Goal: Check status: Check status

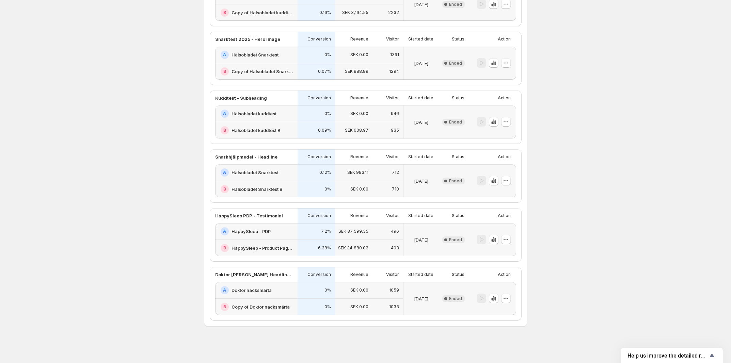
scroll to position [391, 0]
click at [264, 287] on h2 "Doktor nacksmärta" at bounding box center [251, 290] width 40 height 7
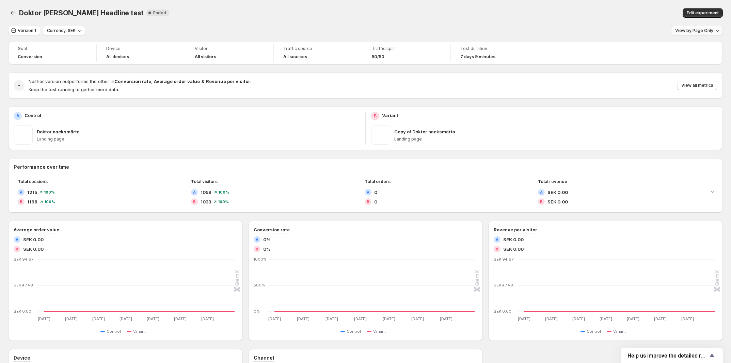
click at [703, 31] on span "View by: Page Only" at bounding box center [694, 30] width 38 height 5
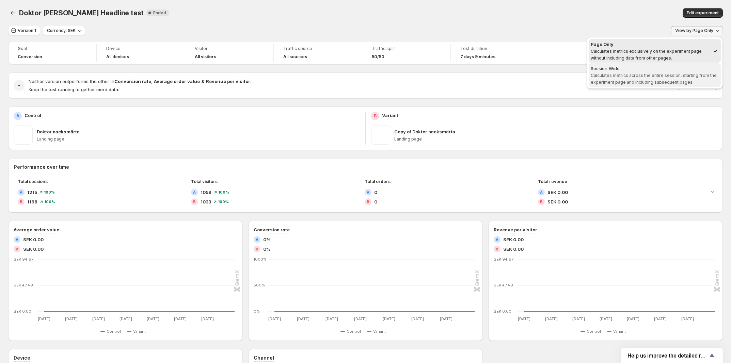
click at [670, 78] on span "Session Wide Calculates metrics across the entire session, starting from the ex…" at bounding box center [655, 75] width 128 height 20
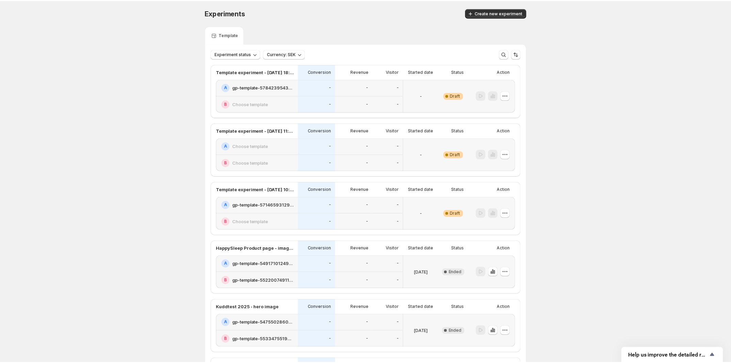
scroll to position [391, 0]
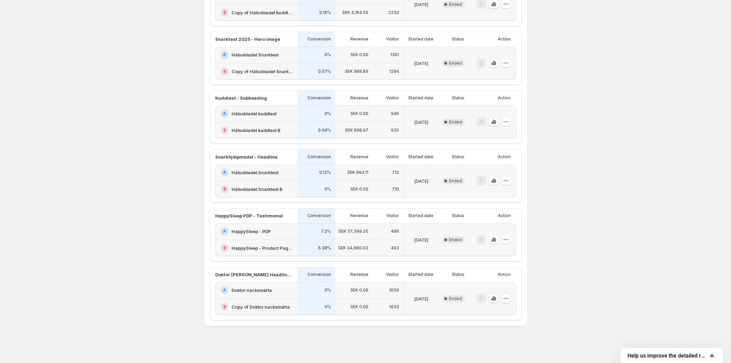
click at [266, 287] on h2 "Doktor nacksmärta" at bounding box center [251, 290] width 40 height 7
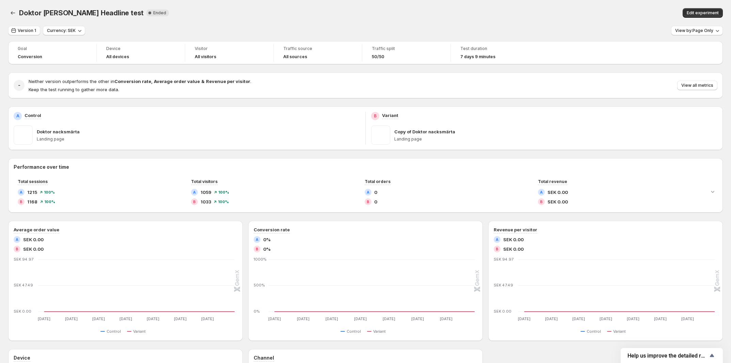
click at [30, 13] on span "Doktor [PERSON_NAME] Headline test" at bounding box center [81, 13] width 125 height 8
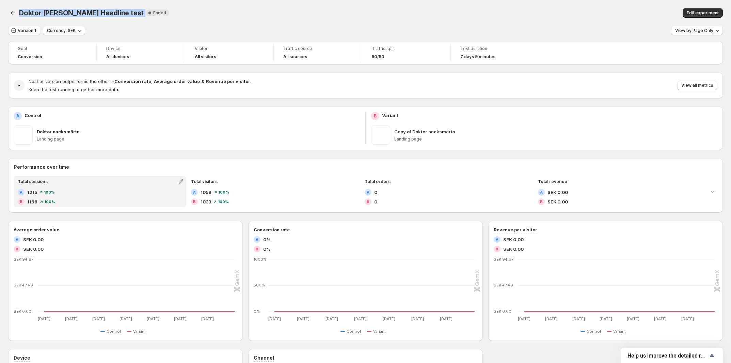
copy span "Doktor [PERSON_NAME] Headline test"
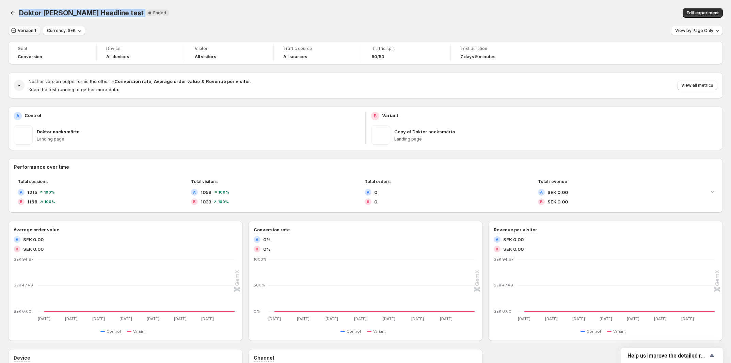
click at [26, 30] on span "Version 1" at bounding box center [27, 30] width 18 height 5
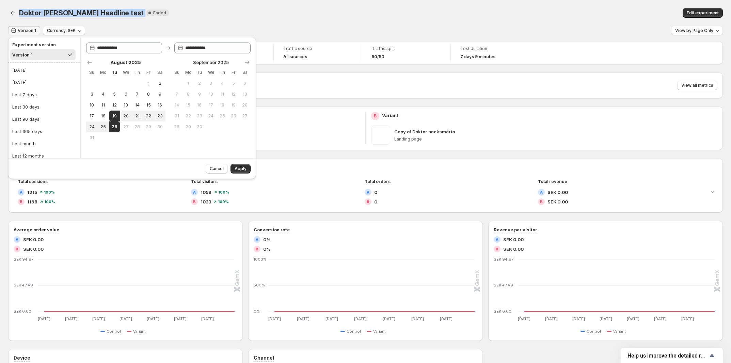
click at [77, 11] on span "Doktor [PERSON_NAME] Headline test" at bounding box center [81, 13] width 125 height 8
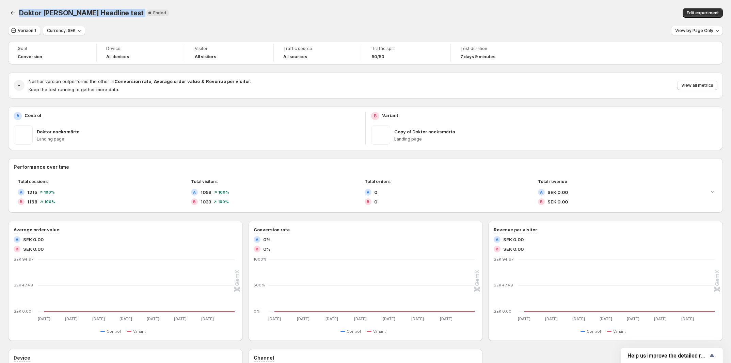
click at [77, 11] on span "Doktor [PERSON_NAME] Headline test" at bounding box center [81, 13] width 125 height 8
click at [262, 27] on div "Version 1 Currency: SEK View by: Page Only" at bounding box center [365, 31] width 715 height 10
click at [707, 33] on button "View by: Page Only" at bounding box center [697, 31] width 52 height 10
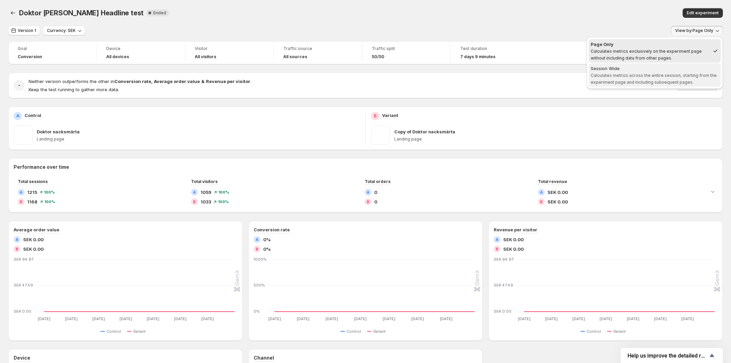
click at [671, 75] on span "Calculates metrics across the entire session, starting from the experiment page…" at bounding box center [654, 79] width 126 height 12
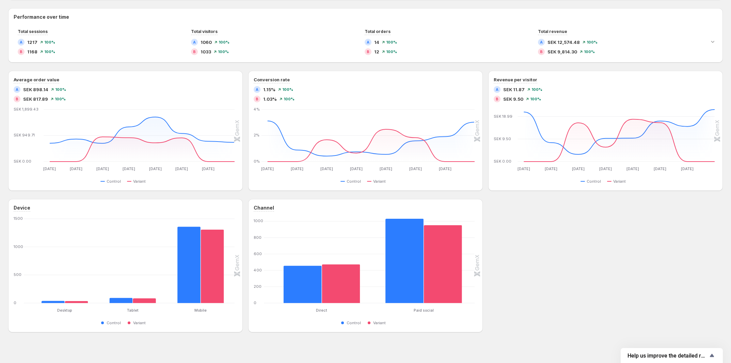
scroll to position [157, 0]
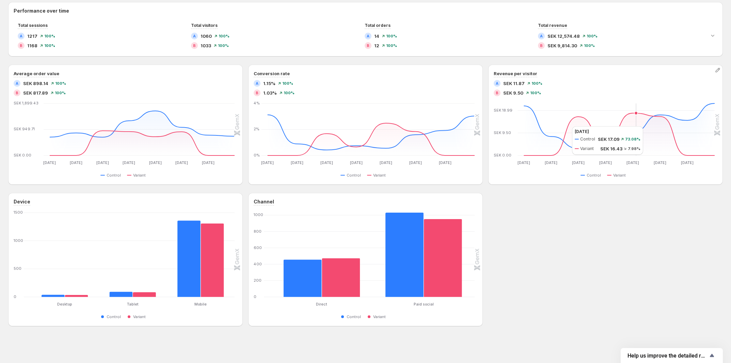
drag, startPoint x: 279, startPoint y: 121, endPoint x: 665, endPoint y: 125, distance: 385.4
click at [664, 125] on div "Average order value A SEK 898.14 100 % B SEK 817.89 100 % Aug 19 Aug 19 Aug 20 …" at bounding box center [365, 125] width 715 height 120
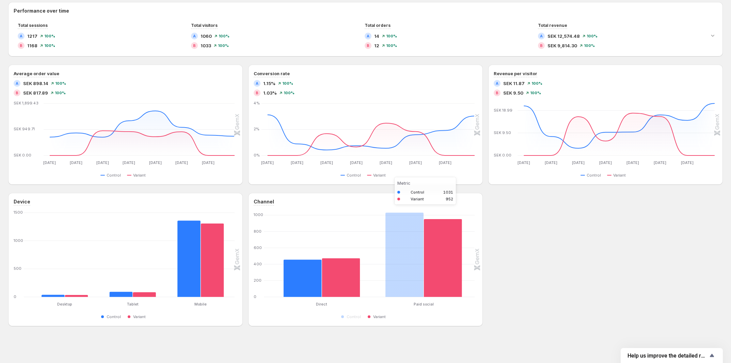
drag, startPoint x: 460, startPoint y: 263, endPoint x: 423, endPoint y: 265, distance: 37.1
click at [458, 263] on rect "Variant 952" at bounding box center [443, 255] width 38 height 84
click at [423, 265] on rect "Control 1031" at bounding box center [404, 255] width 38 height 84
drag, startPoint x: 402, startPoint y: 270, endPoint x: 357, endPoint y: 278, distance: 45.3
click at [402, 270] on rect "Control 1031" at bounding box center [404, 255] width 38 height 84
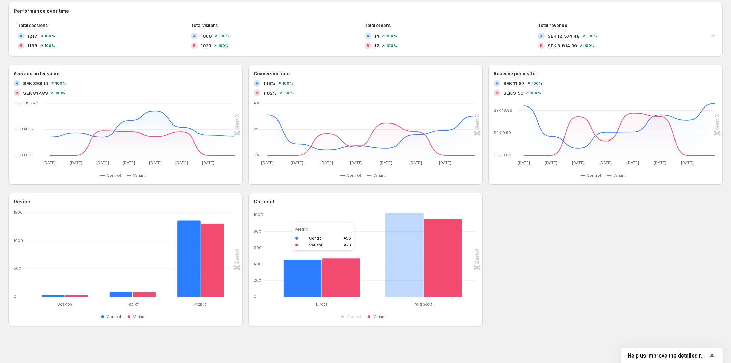
click at [344, 281] on rect "Variant 473" at bounding box center [341, 269] width 38 height 55
click at [302, 284] on rect "Control 456" at bounding box center [303, 270] width 38 height 54
drag, startPoint x: 200, startPoint y: 265, endPoint x: 171, endPoint y: 264, distance: 29.6
click at [198, 264] on rect "Control 1357" at bounding box center [188, 255] width 23 height 84
click at [171, 264] on rect "Mobile: Control 1357,Variant 1307" at bounding box center [201, 255] width 68 height 84
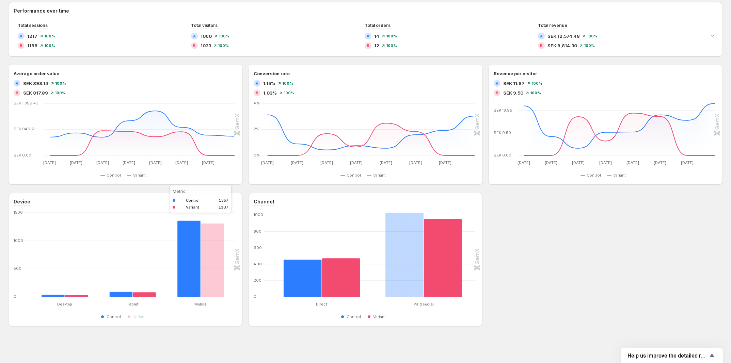
click at [183, 266] on rect "Control 1357" at bounding box center [188, 255] width 23 height 84
click at [213, 259] on rect "Variant 1307" at bounding box center [212, 255] width 23 height 84
click at [333, 277] on rect "Variant 473" at bounding box center [341, 269] width 38 height 55
click at [315, 282] on rect "Control 456" at bounding box center [303, 270] width 38 height 54
click at [400, 270] on rect "Control 1031" at bounding box center [404, 255] width 38 height 84
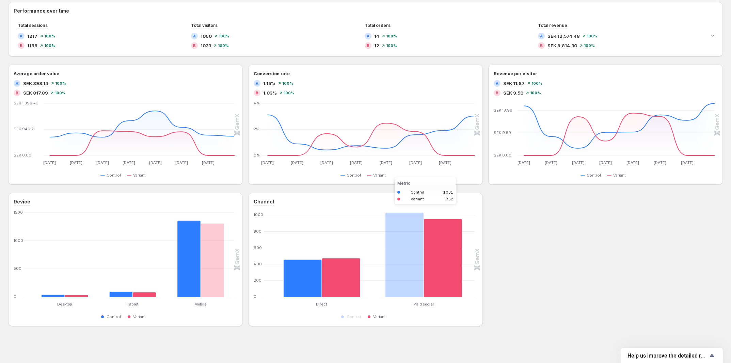
click at [442, 267] on rect "Variant 952" at bounding box center [443, 255] width 38 height 84
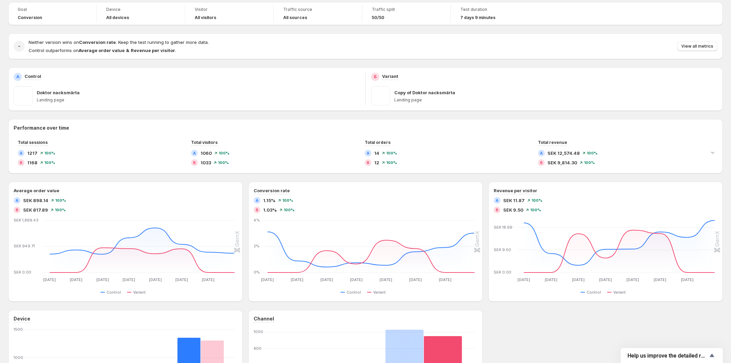
scroll to position [0, 0]
